Goal: Information Seeking & Learning: Learn about a topic

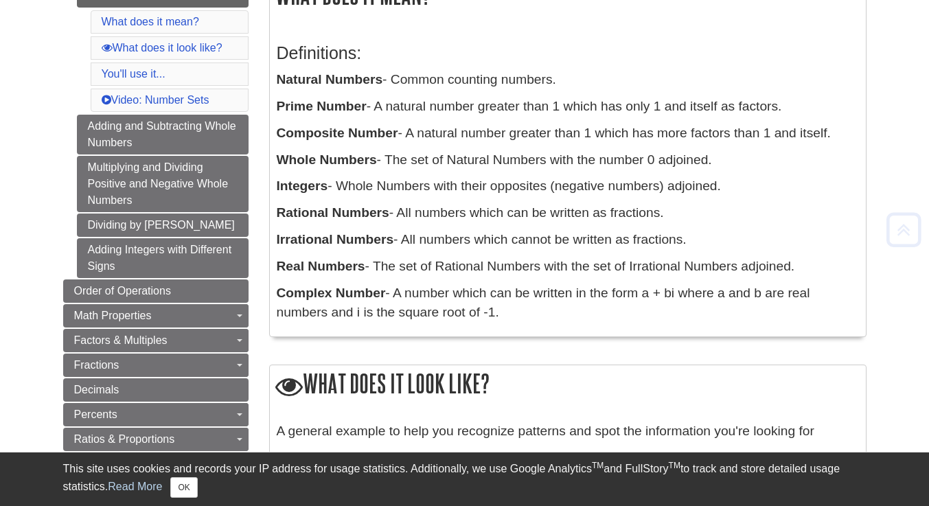
scroll to position [264, 0]
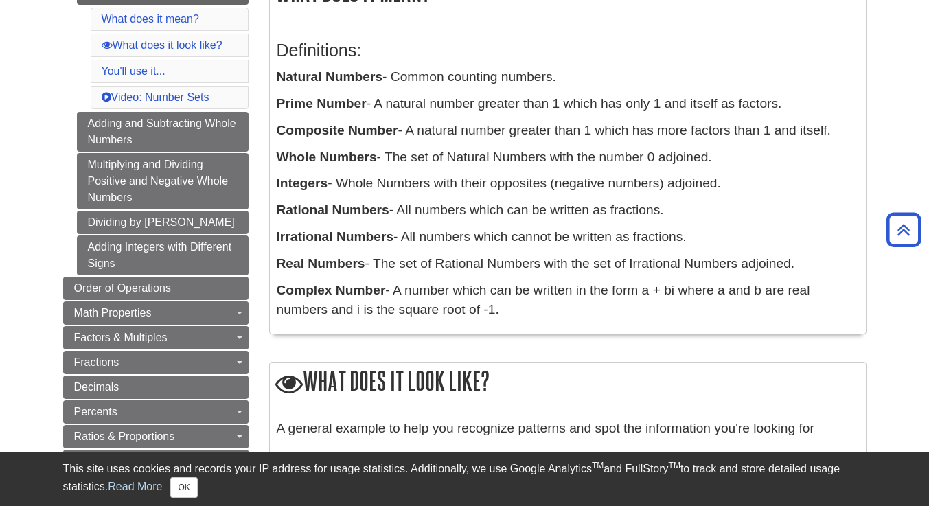
click at [401, 250] on div "Definitions: Natural Numbers - Common counting numbers. Prime Number - A natura…" at bounding box center [568, 177] width 582 height 300
drag, startPoint x: 379, startPoint y: 108, endPoint x: 438, endPoint y: 110, distance: 59.1
click at [438, 110] on p "Prime Number - A natural number greater than 1 which has only 1 and itself as f…" at bounding box center [568, 104] width 582 height 20
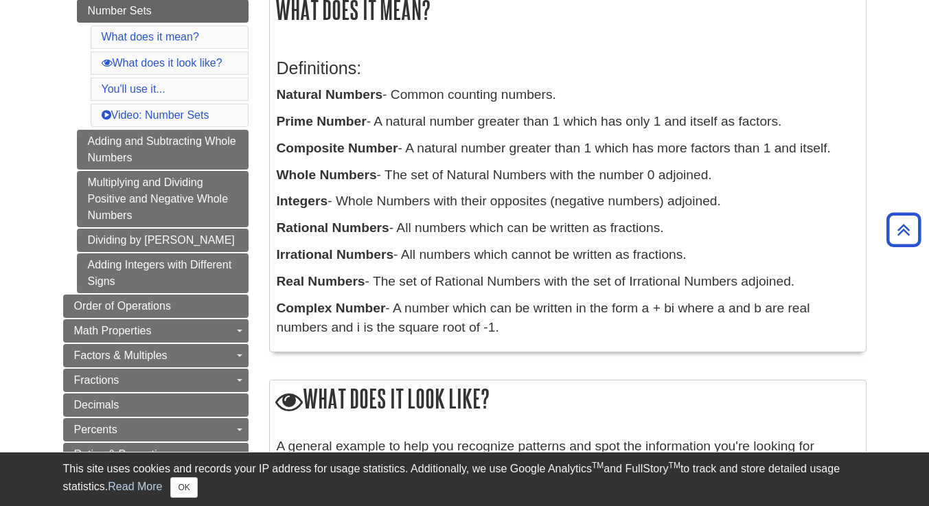
scroll to position [241, 0]
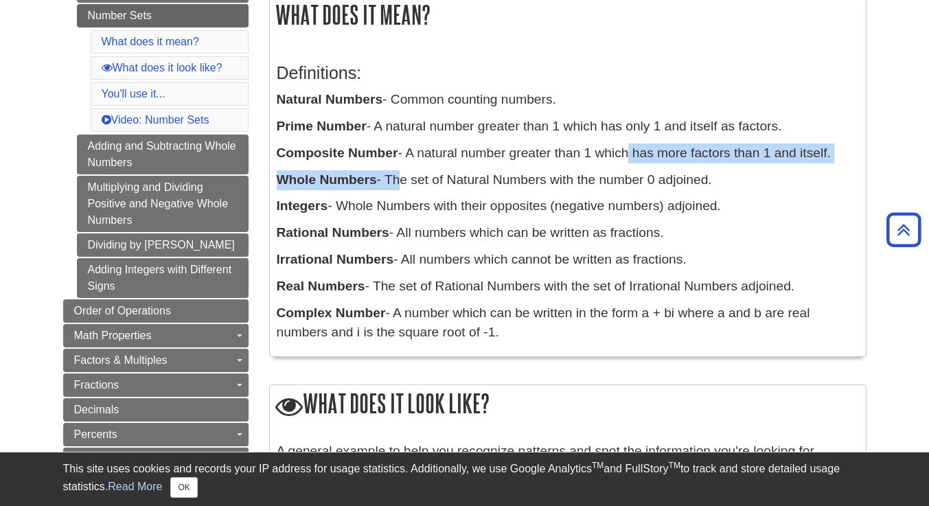
drag, startPoint x: 392, startPoint y: 183, endPoint x: 625, endPoint y: 160, distance: 233.9
click at [625, 160] on div "Definitions: Natural Numbers - Common counting numbers. Prime Number - A natura…" at bounding box center [568, 199] width 582 height 300
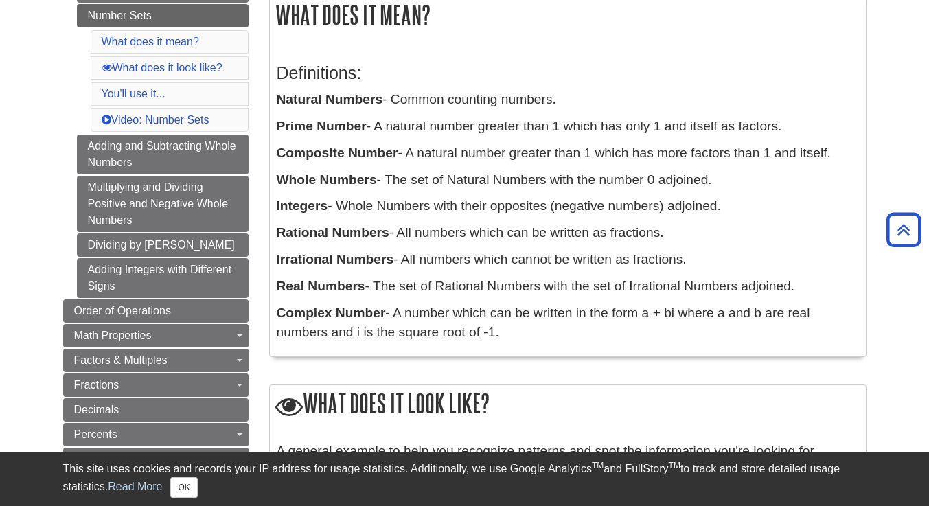
click at [615, 184] on p "Whole Numbers - The set of Natural Numbers with the number 0 adjoined." at bounding box center [568, 180] width 582 height 20
drag, startPoint x: 718, startPoint y: 177, endPoint x: 545, endPoint y: 187, distance: 172.7
click at [678, 185] on p "Whole Numbers - The set of Natural Numbers with the number 0 adjoined." at bounding box center [568, 180] width 582 height 20
click at [531, 187] on p "Whole Numbers - The set of Natural Numbers with the number 0 adjoined." at bounding box center [568, 180] width 582 height 20
